Goal: Transaction & Acquisition: Register for event/course

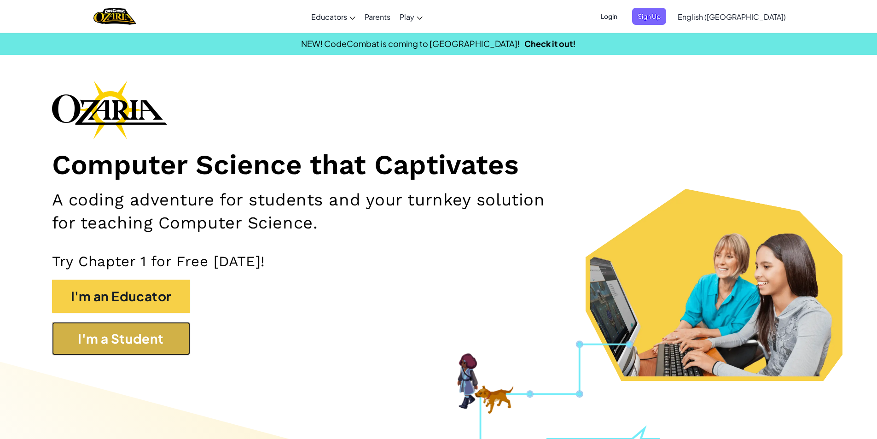
click at [183, 346] on button "I'm a Student" at bounding box center [121, 338] width 138 height 33
click at [117, 343] on button "I'm a Student" at bounding box center [121, 338] width 138 height 33
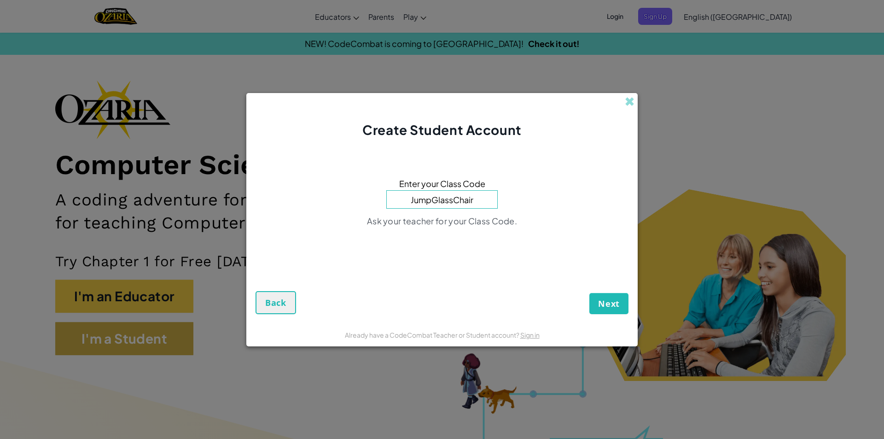
type input "JumpGlassChair"
click at [590, 293] on button "Next" at bounding box center [609, 303] width 39 height 21
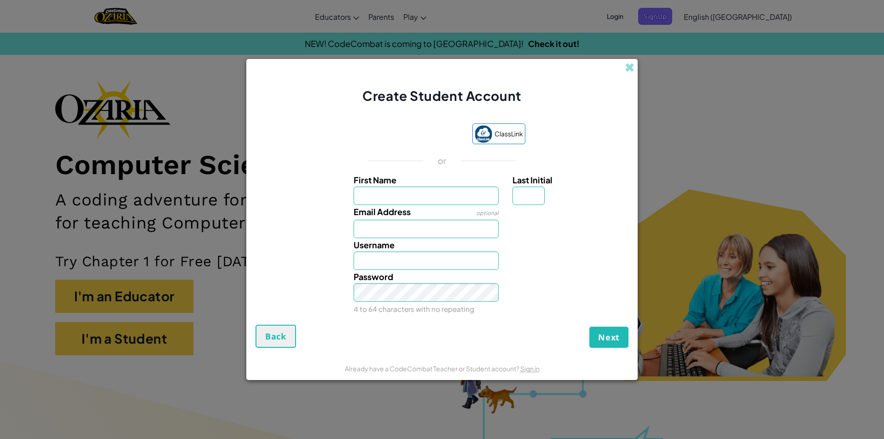
click at [271, 218] on div "Email Address optional" at bounding box center [442, 221] width 382 height 33
click at [612, 336] on span "Next" at bounding box center [609, 337] width 22 height 11
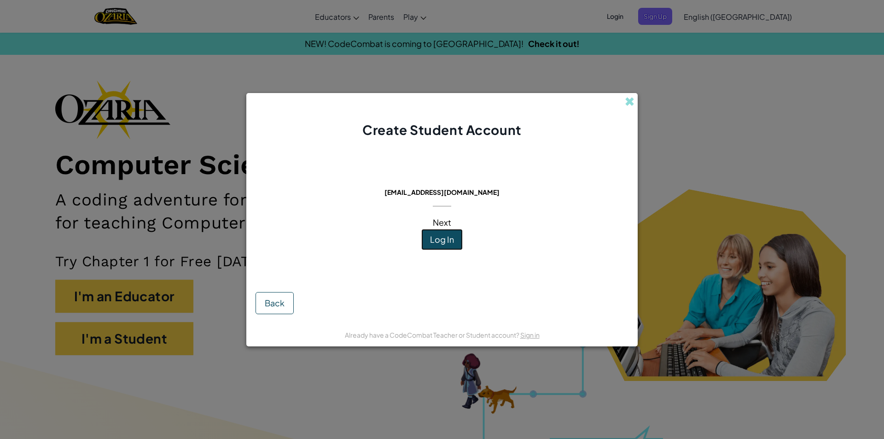
click at [445, 236] on span "Log In" at bounding box center [442, 239] width 24 height 11
